Goal: Task Accomplishment & Management: Use online tool/utility

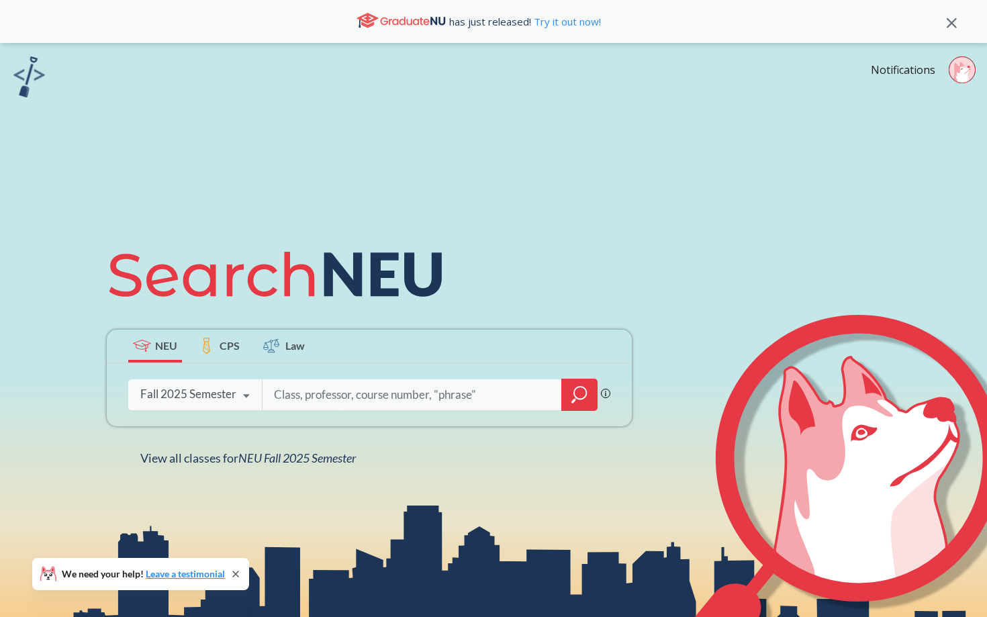
click at [358, 398] on input "search" at bounding box center [412, 395] width 279 height 28
type input "marketing 2201"
click at [585, 393] on icon "magnifying glass" at bounding box center [580, 393] width 12 height 12
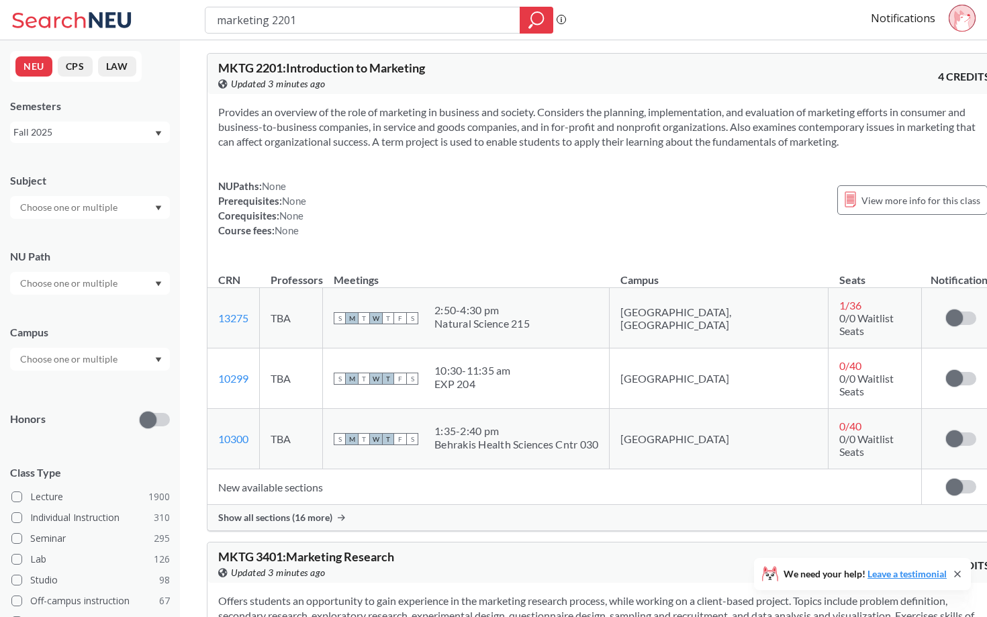
scroll to position [7, 0]
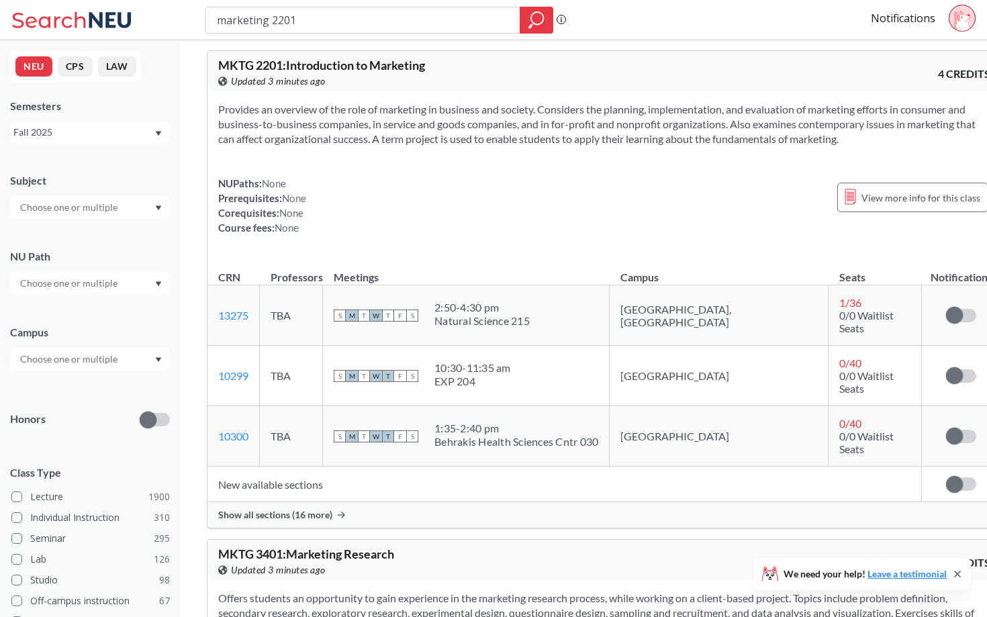
click at [315, 509] on span "Show all sections (16 more)" at bounding box center [275, 515] width 114 height 12
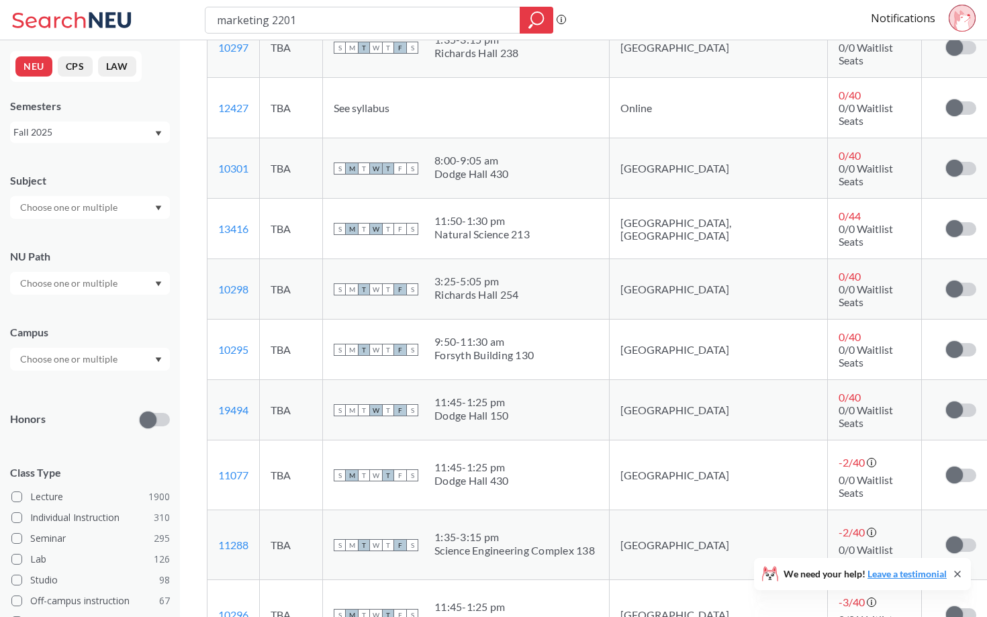
scroll to position [783, 0]
click at [946, 342] on span at bounding box center [954, 350] width 17 height 17
click at [946, 344] on input "checkbox" at bounding box center [946, 344] width 0 height 0
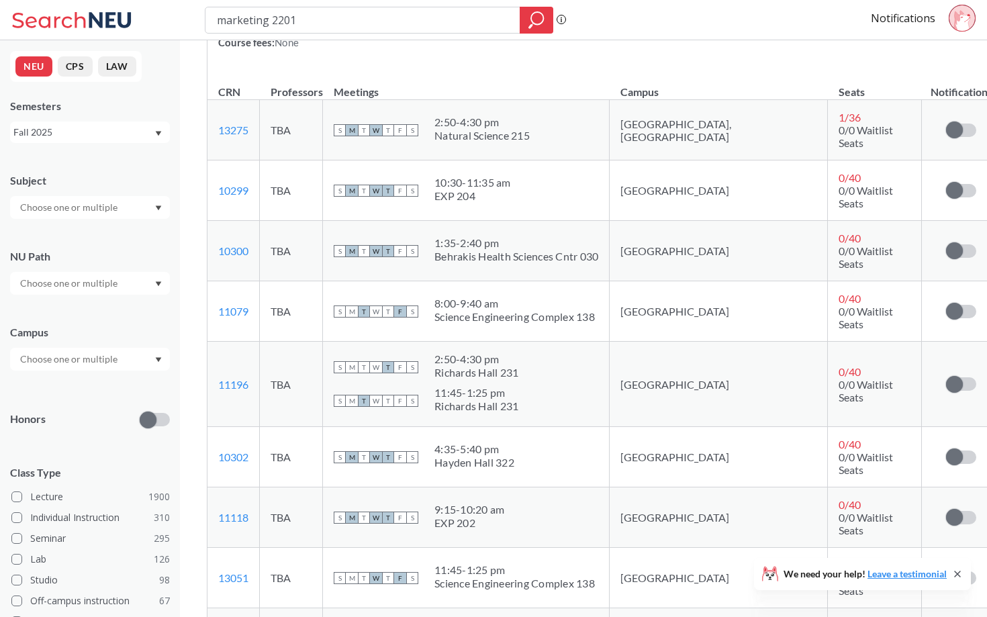
scroll to position [194, 0]
click at [598, 237] on div "1:35 - 2:40 pm" at bounding box center [516, 241] width 164 height 13
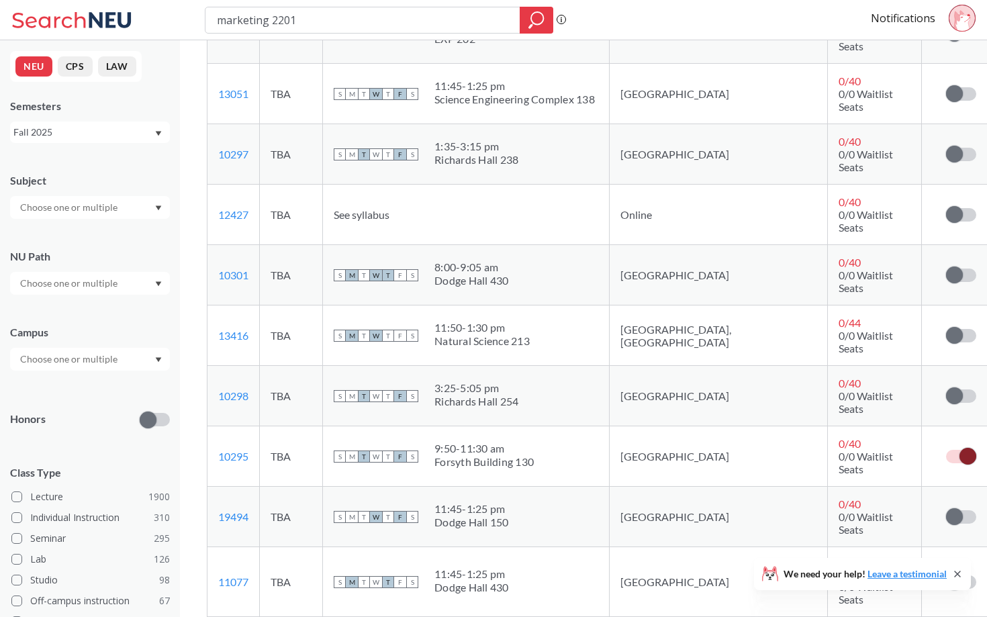
scroll to position [679, 0]
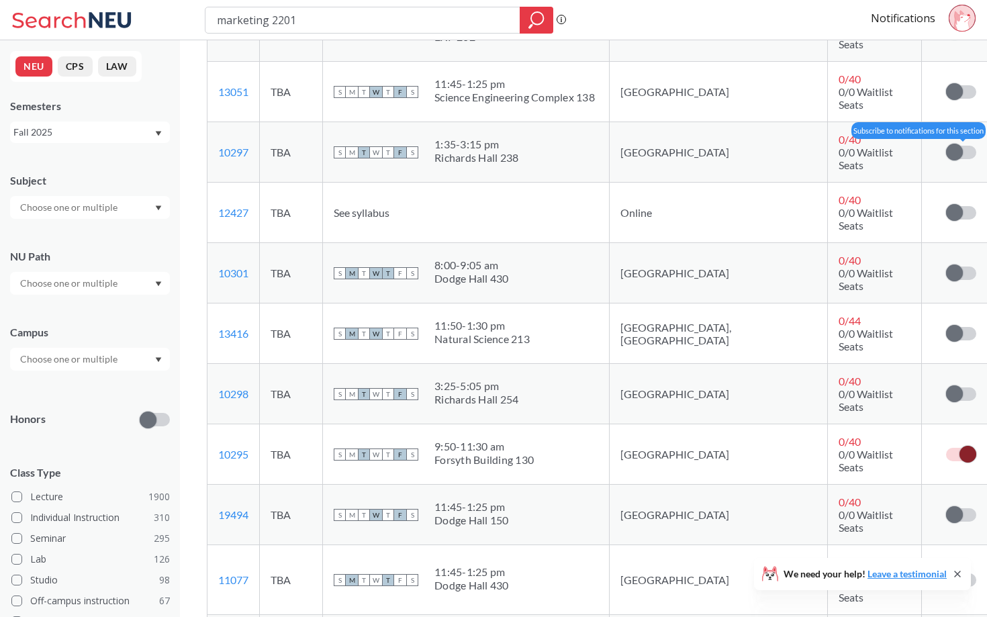
click at [946, 146] on label at bounding box center [961, 152] width 30 height 13
click at [946, 146] on input "checkbox" at bounding box center [946, 146] width 0 height 0
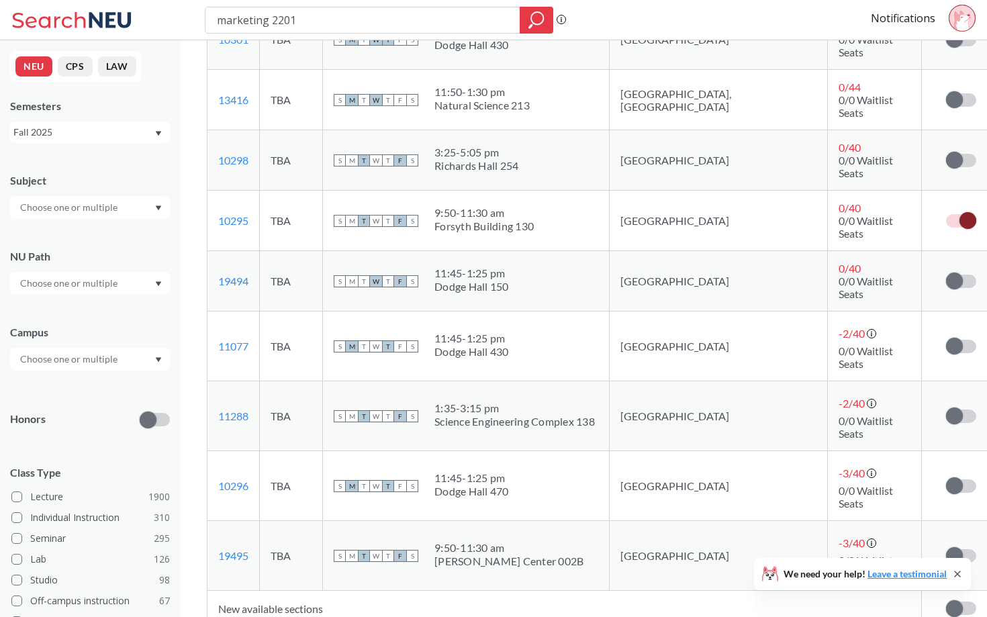
scroll to position [914, 0]
click at [946, 406] on span at bounding box center [954, 414] width 17 height 17
click at [946, 408] on input "checkbox" at bounding box center [946, 408] width 0 height 0
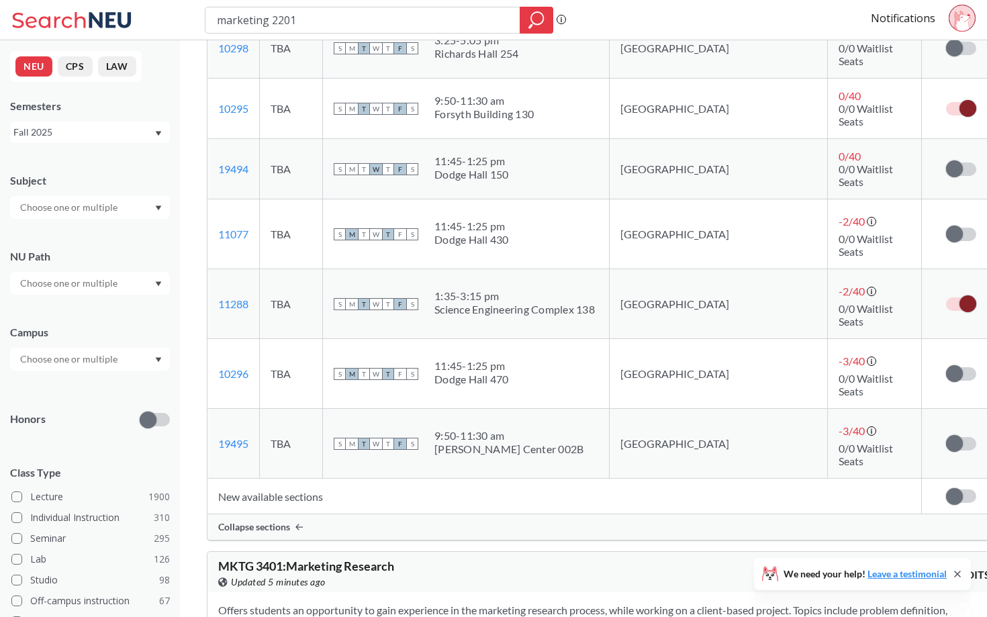
scroll to position [1026, 0]
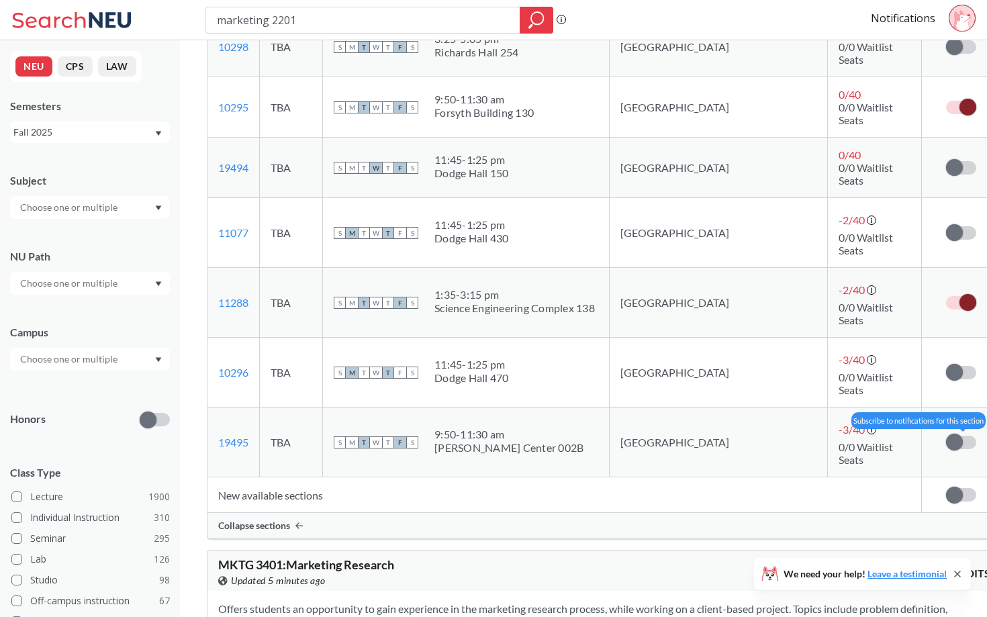
click at [946, 434] on span at bounding box center [954, 442] width 17 height 17
click at [946, 436] on input "checkbox" at bounding box center [946, 436] width 0 height 0
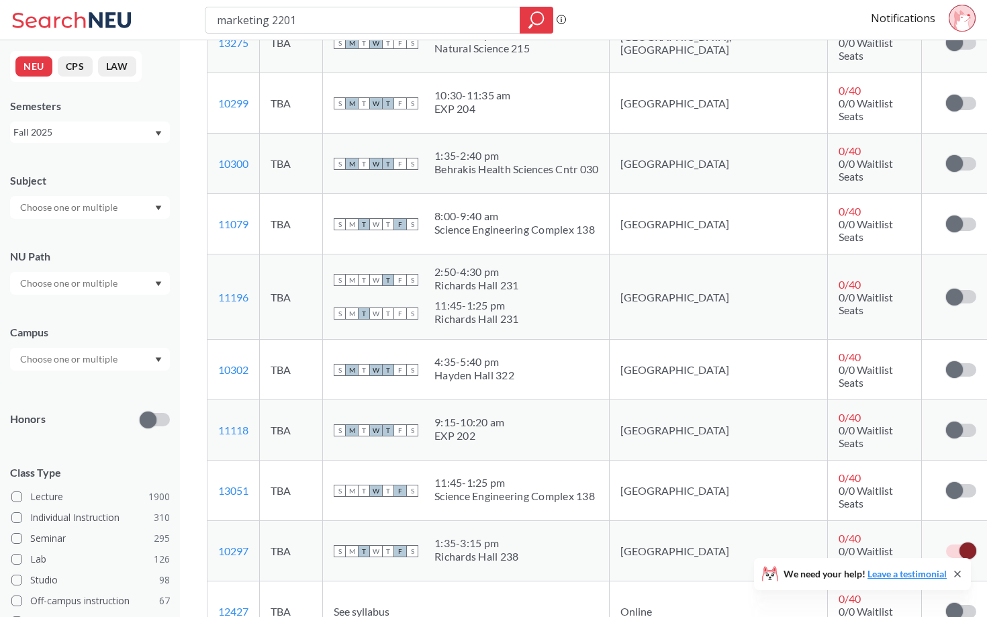
scroll to position [0, 0]
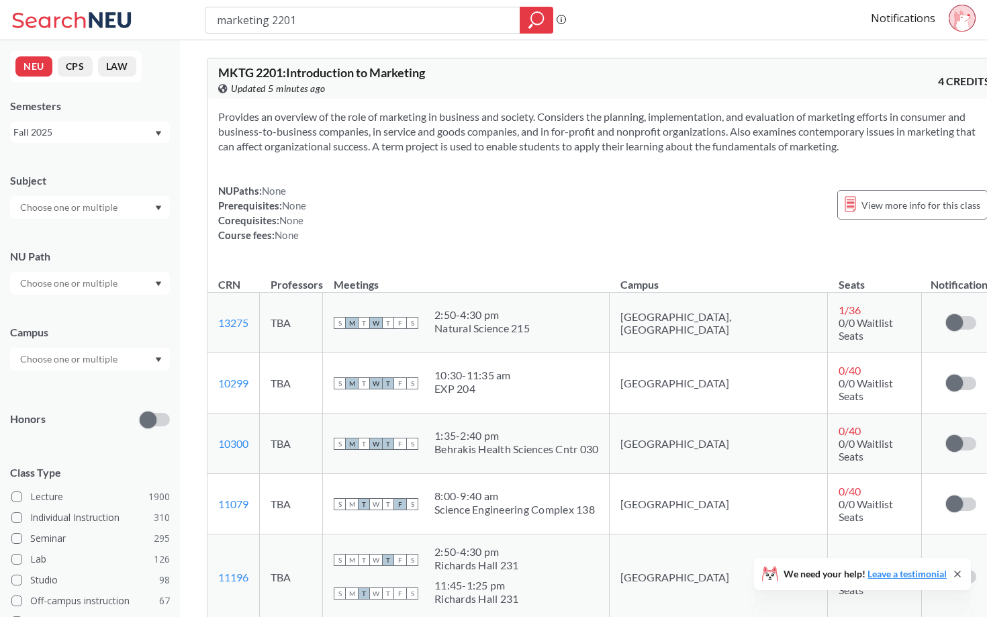
click at [755, 209] on div "NUPaths: None Prerequisites: None Corequisites: None Course fees: None View mor…" at bounding box center [604, 212] width 772 height 59
click at [960, 20] on icon at bounding box center [962, 20] width 16 height 21
click at [648, 152] on section "Provides an overview of the role of marketing in business and society. Consider…" at bounding box center [604, 131] width 772 height 44
